Goal: Submit feedback/report problem

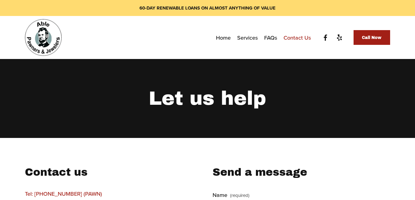
scroll to position [143, 0]
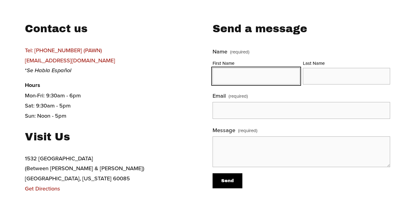
drag, startPoint x: 238, startPoint y: 78, endPoint x: 245, endPoint y: 86, distance: 11.1
click at [238, 79] on input "First Name" at bounding box center [255, 76] width 87 height 17
type input "[PERSON_NAME]"
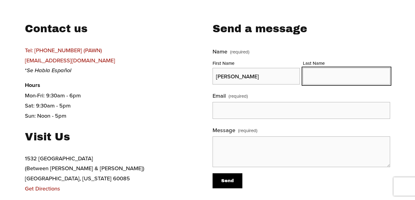
type input "[PERSON_NAME]"
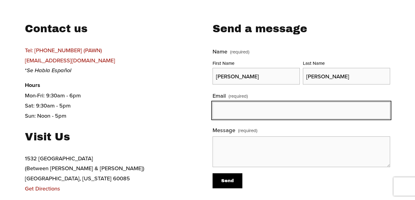
type input "[PERSON_NAME][EMAIL_ADDRESS][DOMAIN_NAME]"
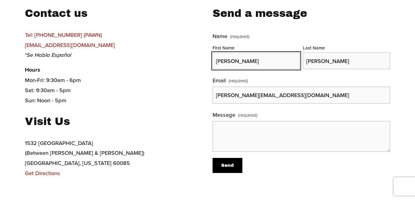
scroll to position [215, 0]
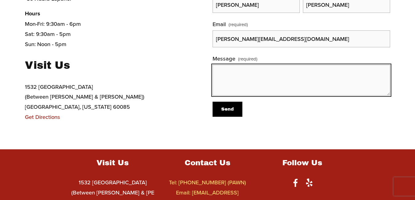
click at [221, 76] on textarea "Message (required)" at bounding box center [300, 80] width 177 height 31
paste textarea ""I noticed you have 39 (1, 2 and 3 star) bad reviews for Able Pawn Shop on Goog…"
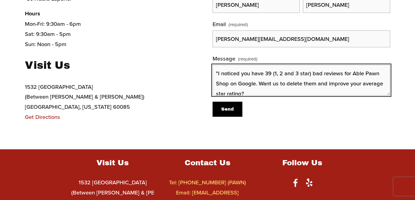
click at [218, 72] on textarea ""I noticed you have 39 (1, 2 and 3 star) bad reviews for Able Pawn Shop on Goog…" at bounding box center [300, 80] width 177 height 31
type textarea "I noticed you have 39 (1, 2 and 3 star) bad reviews for Able Pawn Shop on Googl…"
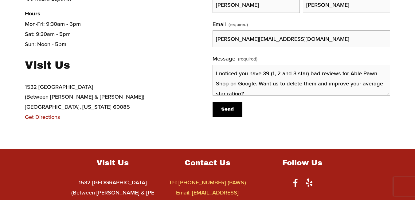
click at [224, 103] on form "Name (required) First Name [PERSON_NAME] Last Name [PERSON_NAME] Email (require…" at bounding box center [300, 46] width 177 height 142
click at [224, 108] on span "Send" at bounding box center [227, 109] width 13 height 5
